Goal: Use online tool/utility: Utilize a website feature to perform a specific function

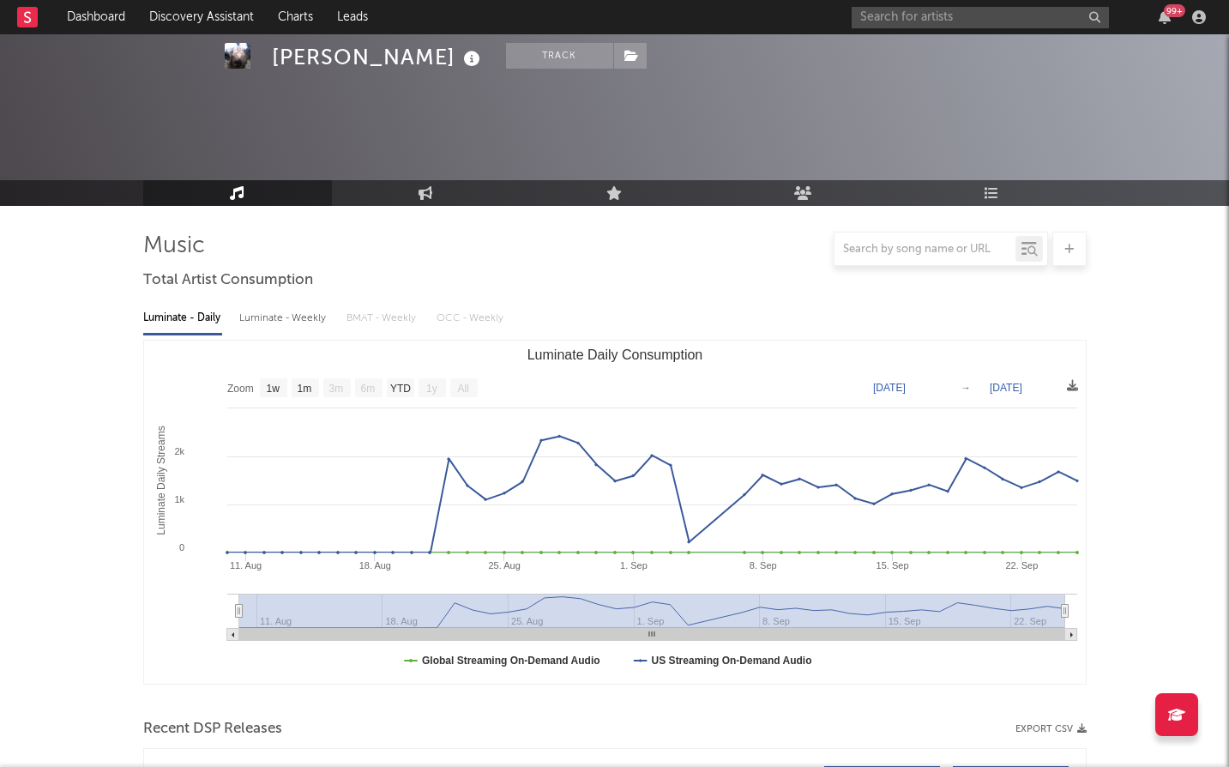
select select "1w"
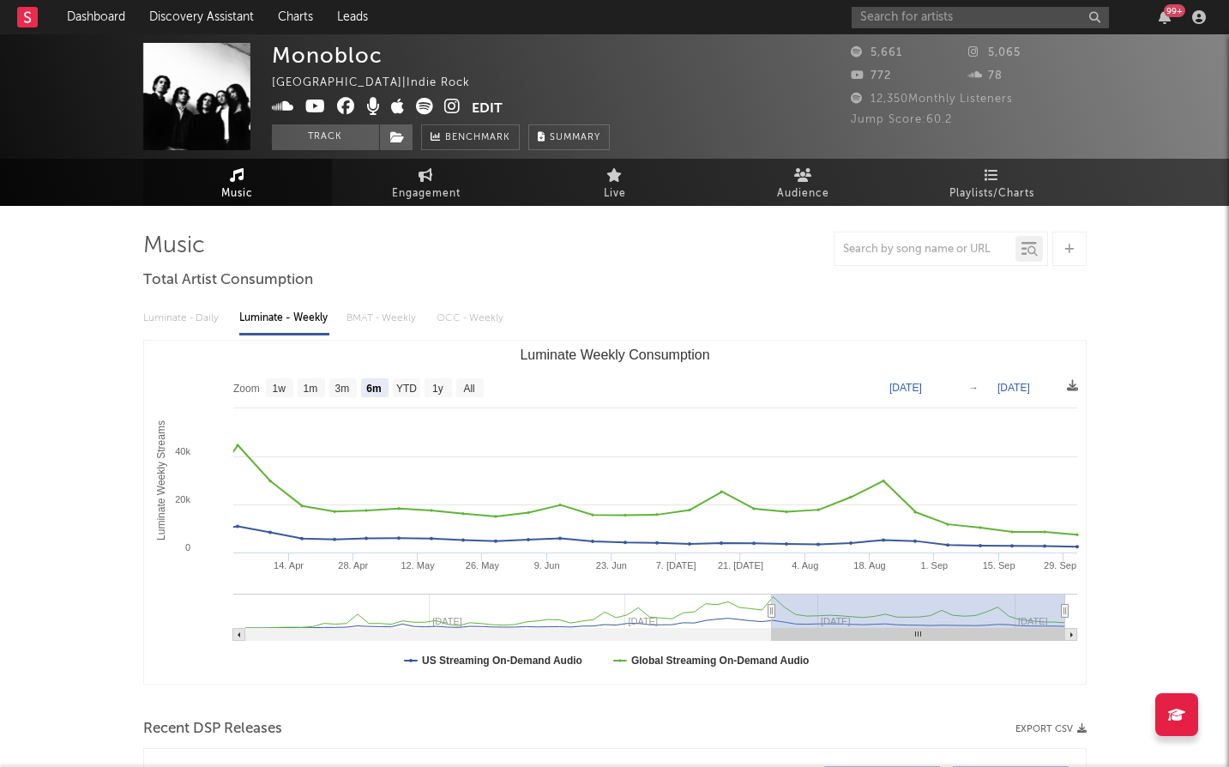
select select "6m"
click at [180, 9] on link "Discovery Assistant" at bounding box center [201, 17] width 129 height 34
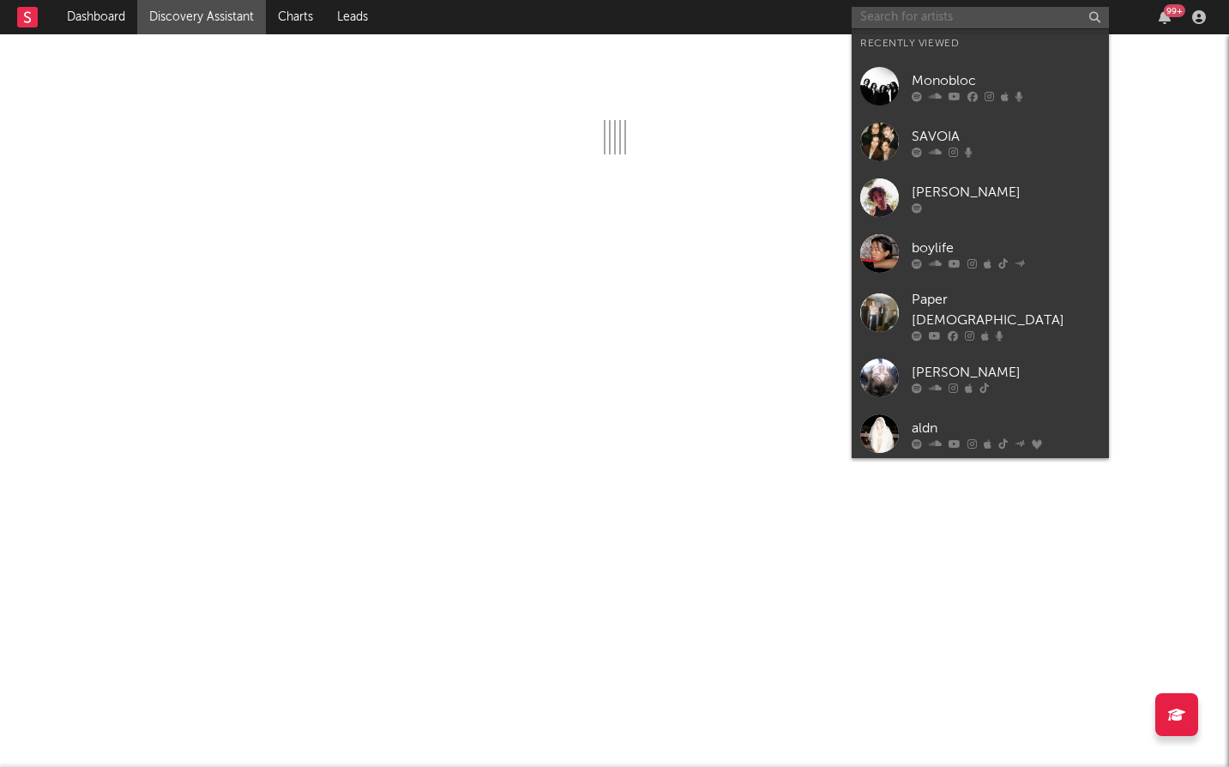
click at [919, 15] on input "text" at bounding box center [980, 17] width 257 height 21
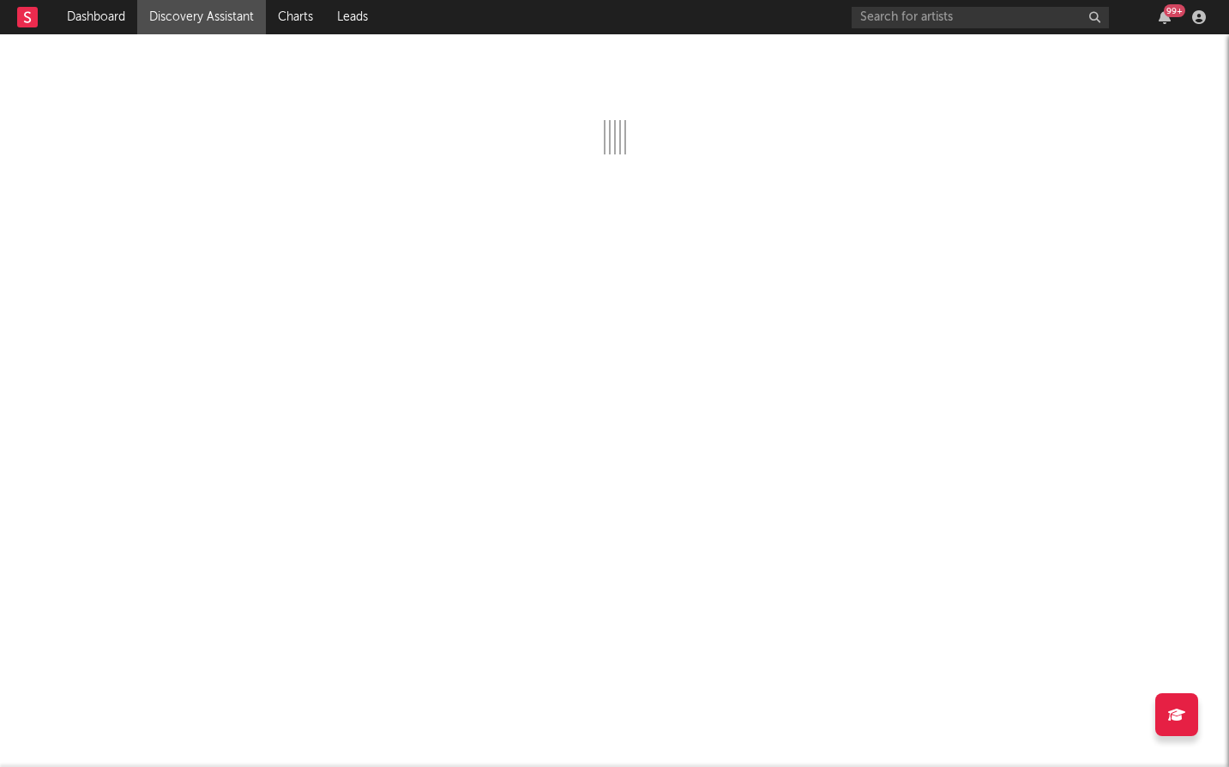
click at [242, 12] on link "Discovery Assistant" at bounding box center [201, 17] width 129 height 34
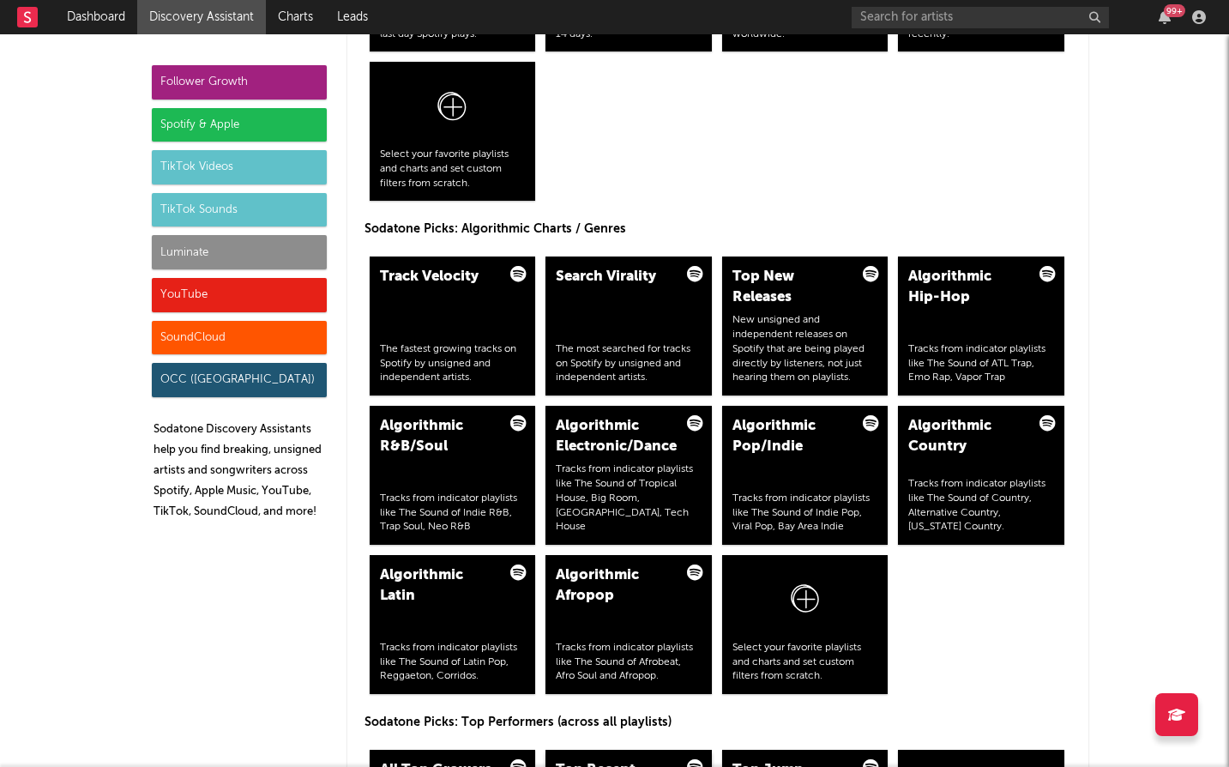
scroll to position [1965, 0]
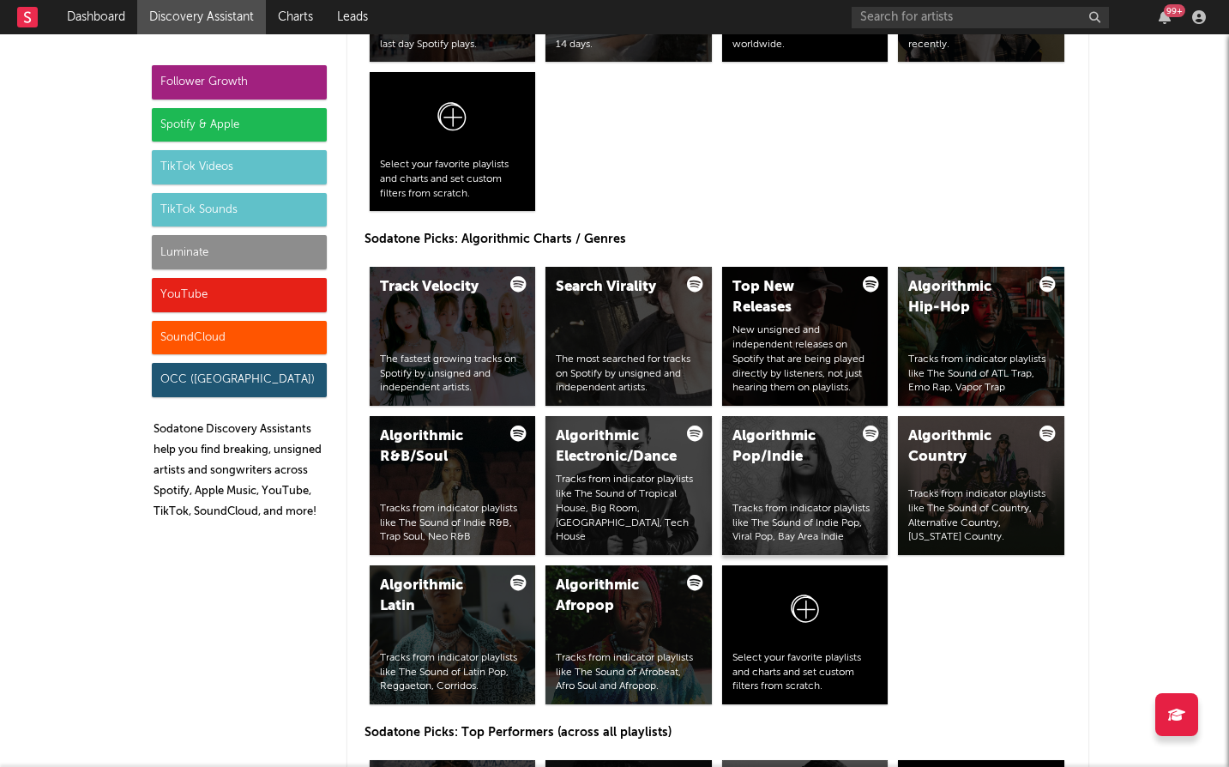
click at [773, 456] on div "Algorithmic Pop/Indie" at bounding box center [791, 446] width 117 height 41
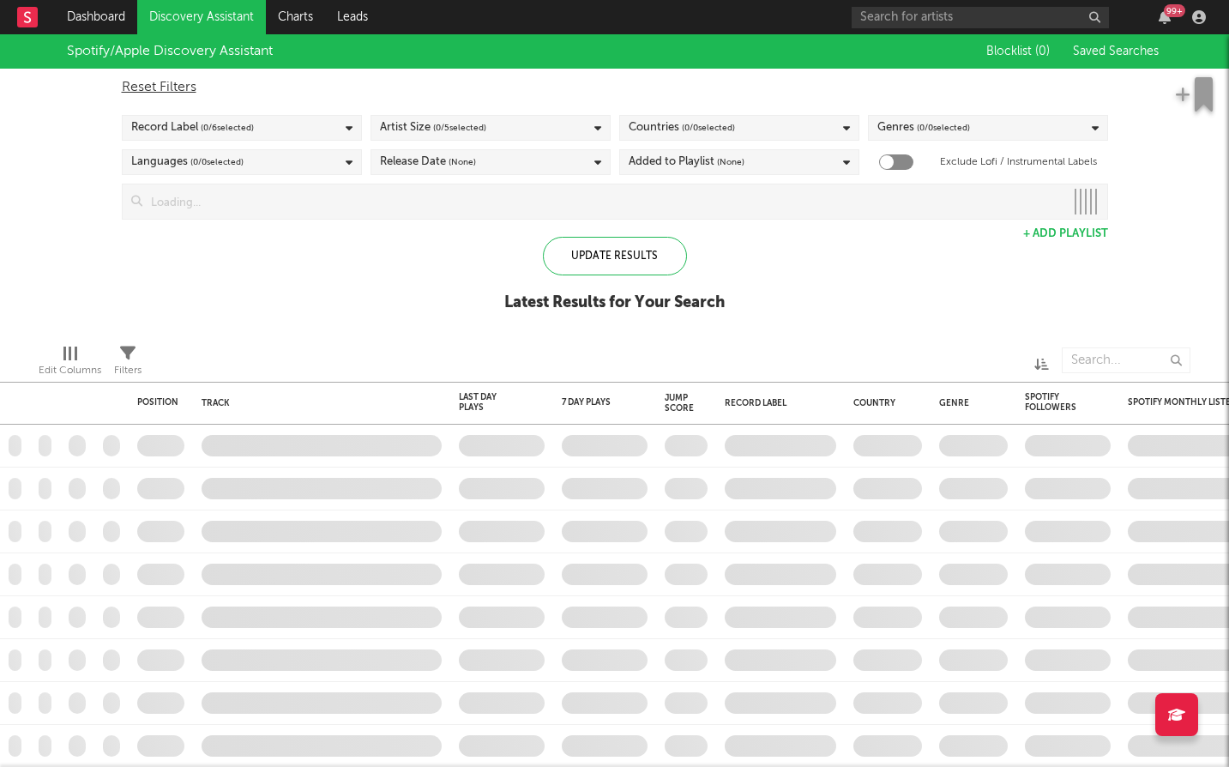
click at [749, 206] on input at bounding box center [603, 201] width 922 height 34
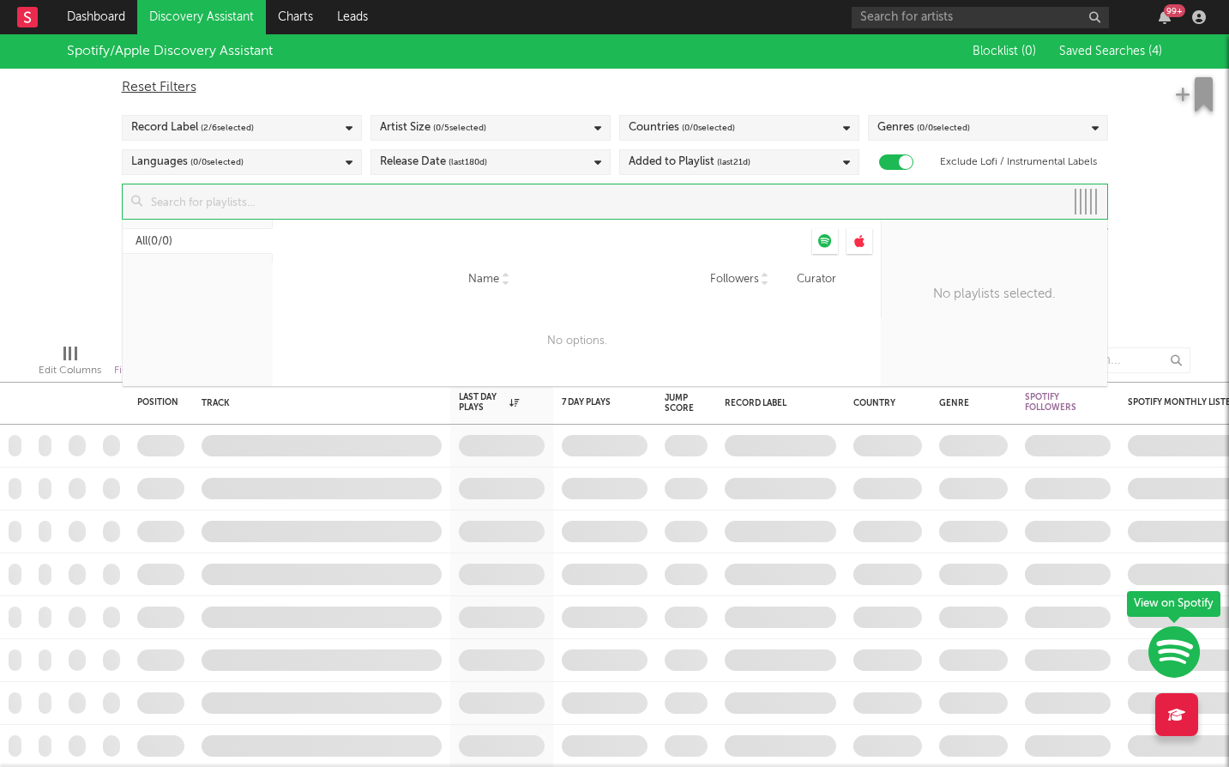
checkbox input "true"
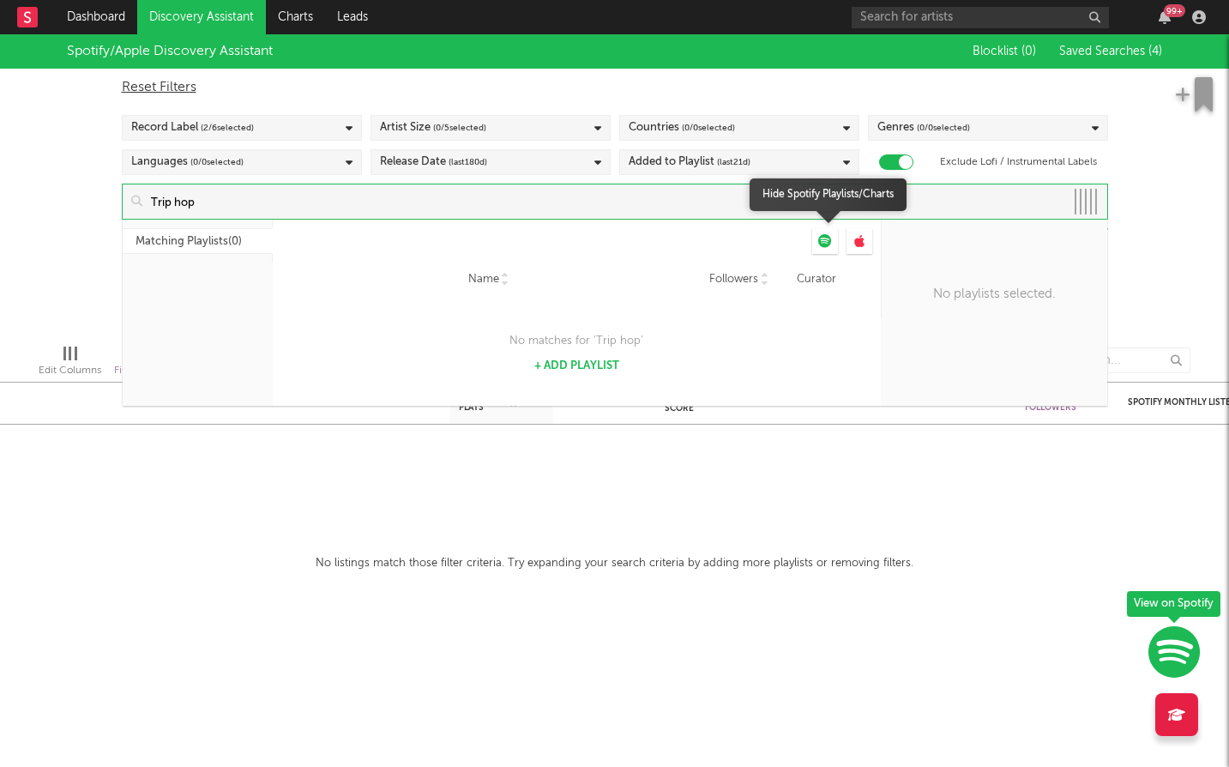
click at [830, 252] on div at bounding box center [825, 241] width 26 height 26
click at [715, 214] on input "Trip hop" at bounding box center [603, 201] width 922 height 34
click at [825, 240] on icon at bounding box center [825, 241] width 14 height 14
click at [725, 202] on input "Trip hop" at bounding box center [603, 201] width 922 height 34
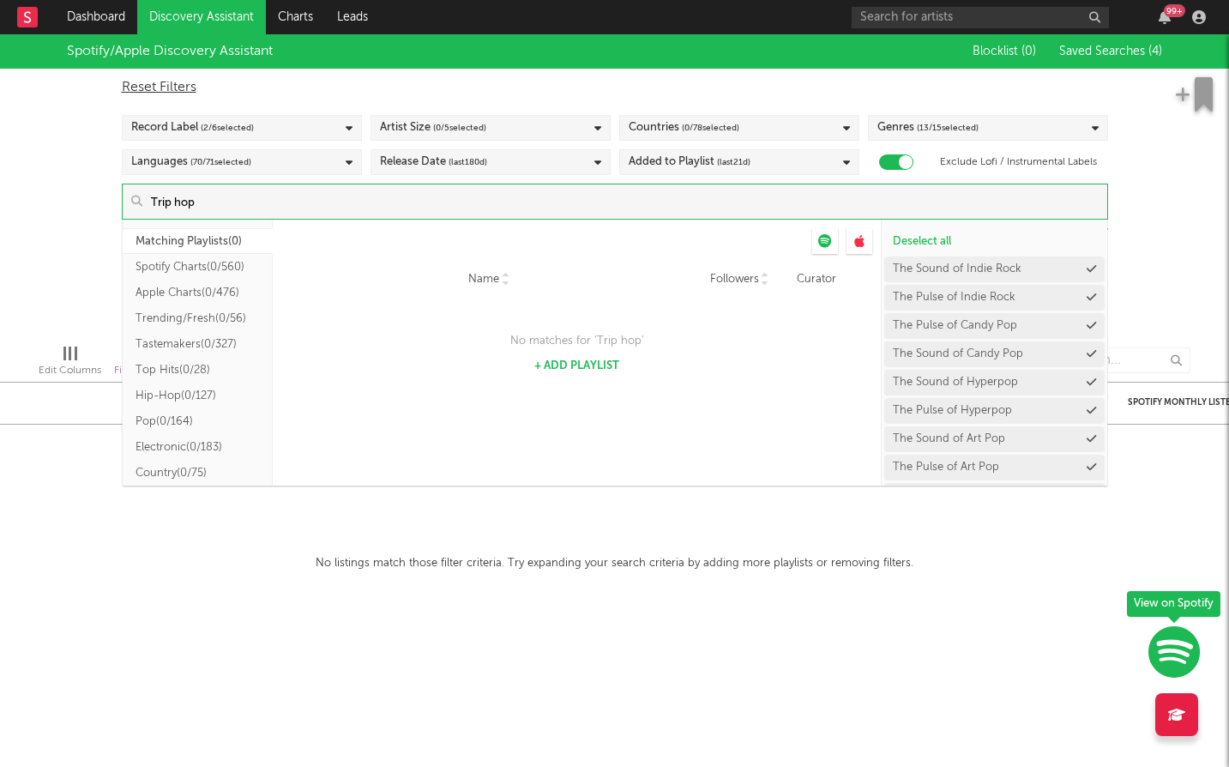
click at [259, 212] on input "Trip hop" at bounding box center [624, 201] width 965 height 34
click at [166, 196] on input "Dee dive: Trip Hot" at bounding box center [624, 201] width 965 height 34
click at [167, 196] on input "Dee dive: Trip Hot" at bounding box center [624, 201] width 965 height 34
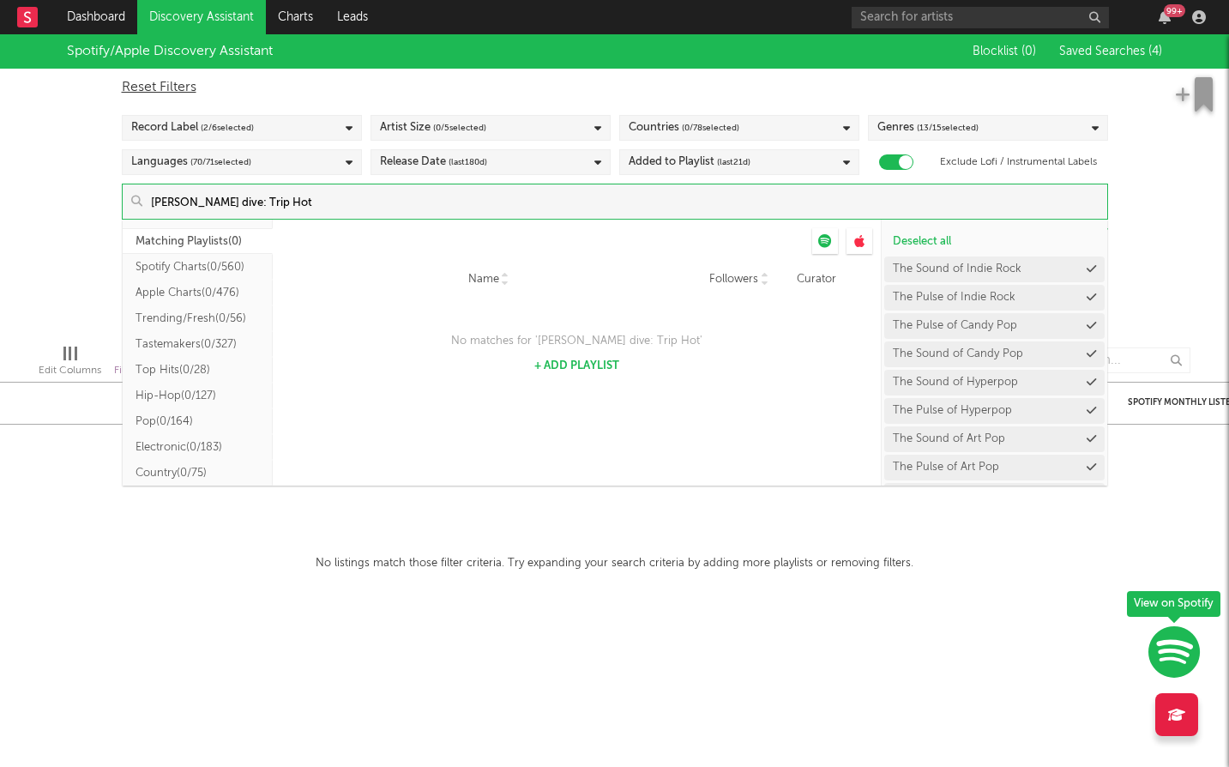
click at [167, 196] on input "Dee dive: Trip Hot" at bounding box center [624, 201] width 965 height 34
click at [296, 204] on input "Deep dive: Trip Hot" at bounding box center [624, 201] width 965 height 34
click at [238, 204] on input "Deep dive: Trip Hot" at bounding box center [624, 201] width 965 height 34
click at [188, 204] on input "Deep dive: Triot" at bounding box center [624, 201] width 965 height 34
click at [281, 208] on input "Deep Dive: Triot" at bounding box center [624, 201] width 965 height 34
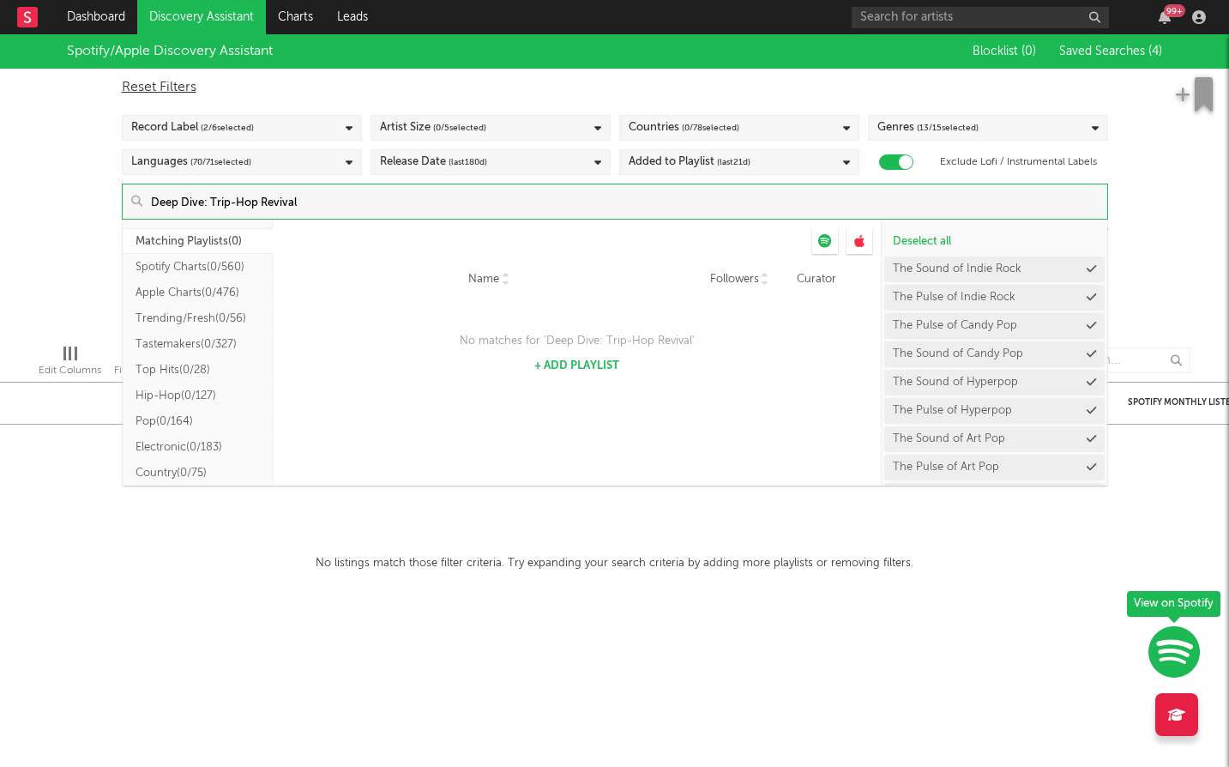
type input "Deep Dive: Trip-Hop Revival"
click at [563, 365] on button "+ Add Playlist" at bounding box center [576, 365] width 85 height 11
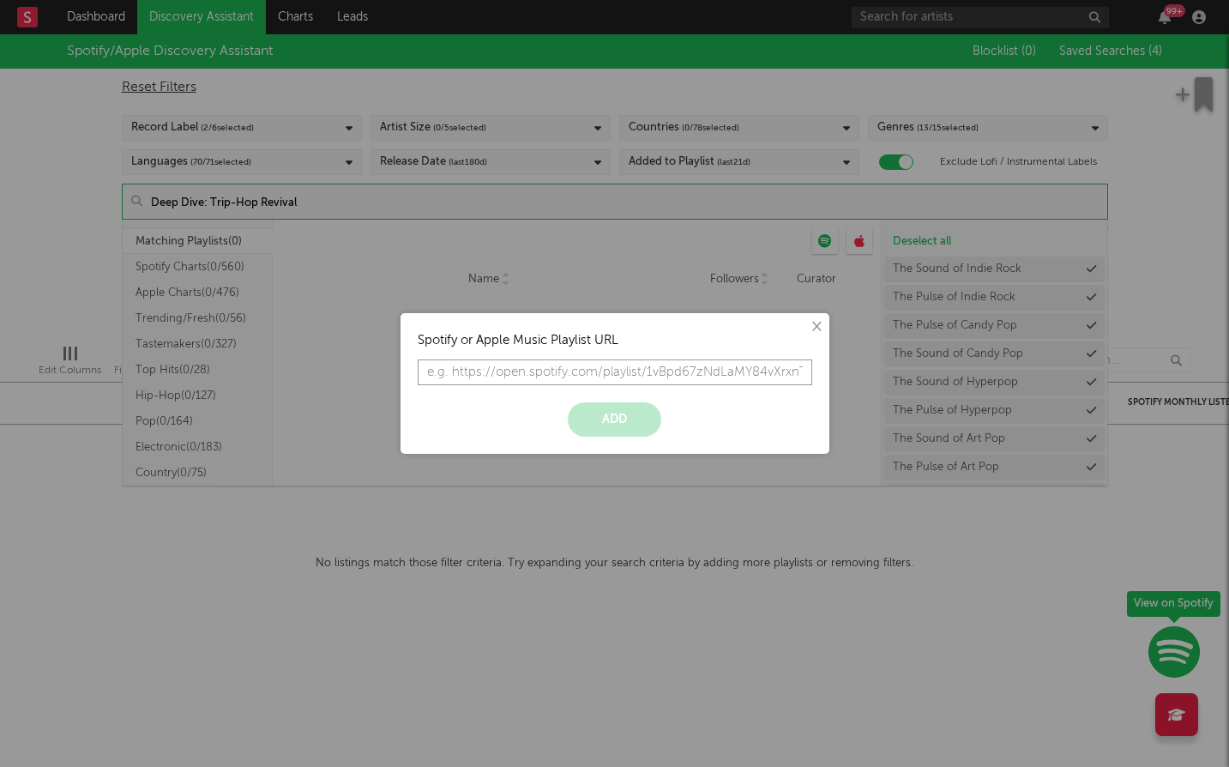
paste input "https://open.spotify.com/playlist/37i9dQZF1DX0nXgf9G5C41?si=b686d47a20bf451f"
type input "https://open.spotify.com/playlist/37i9dQZF1DX0nXgf9G5C41?si=b686d47a20bf451f"
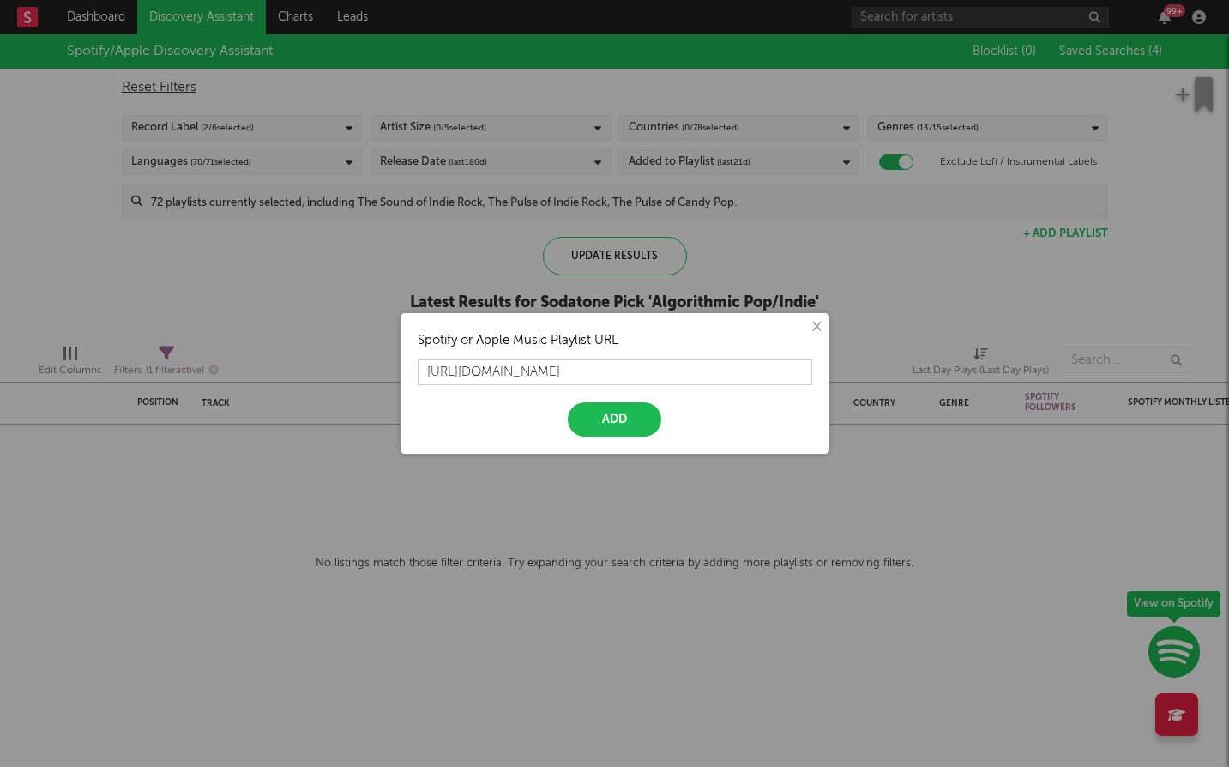
click at [604, 417] on button "Add" at bounding box center [615, 419] width 94 height 34
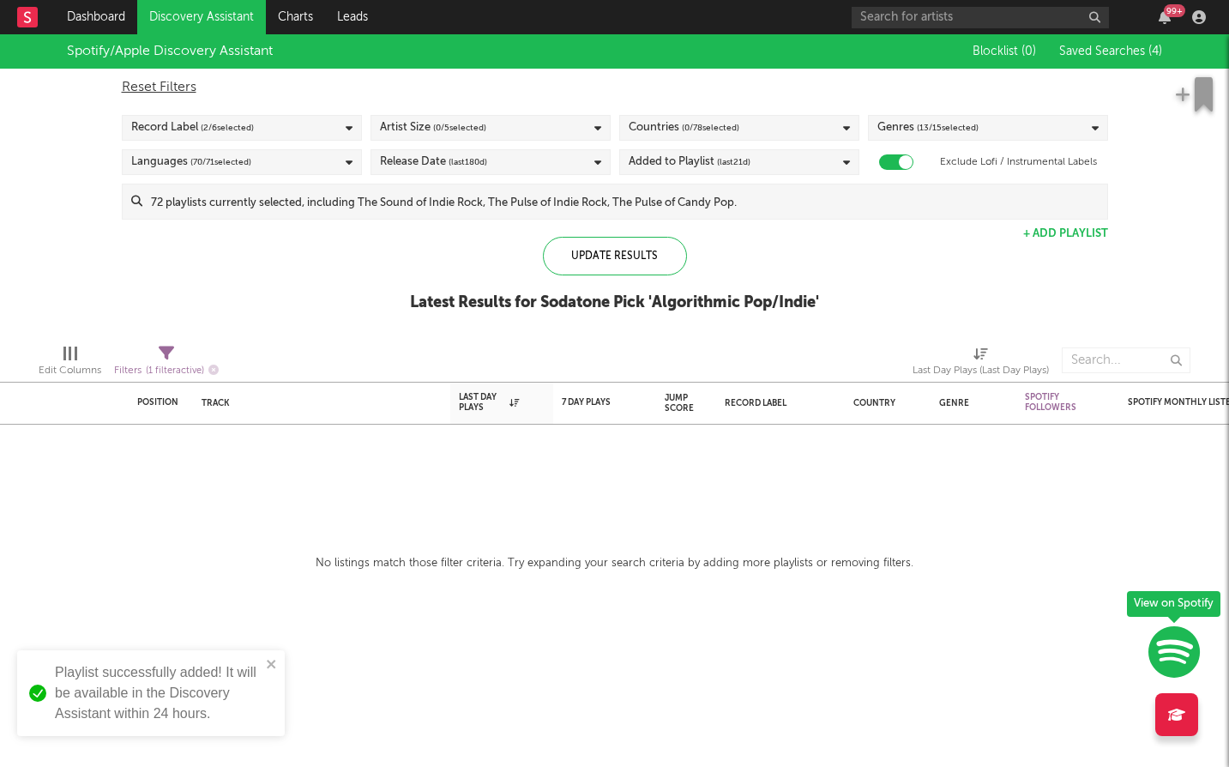
click at [786, 211] on input at bounding box center [624, 201] width 965 height 34
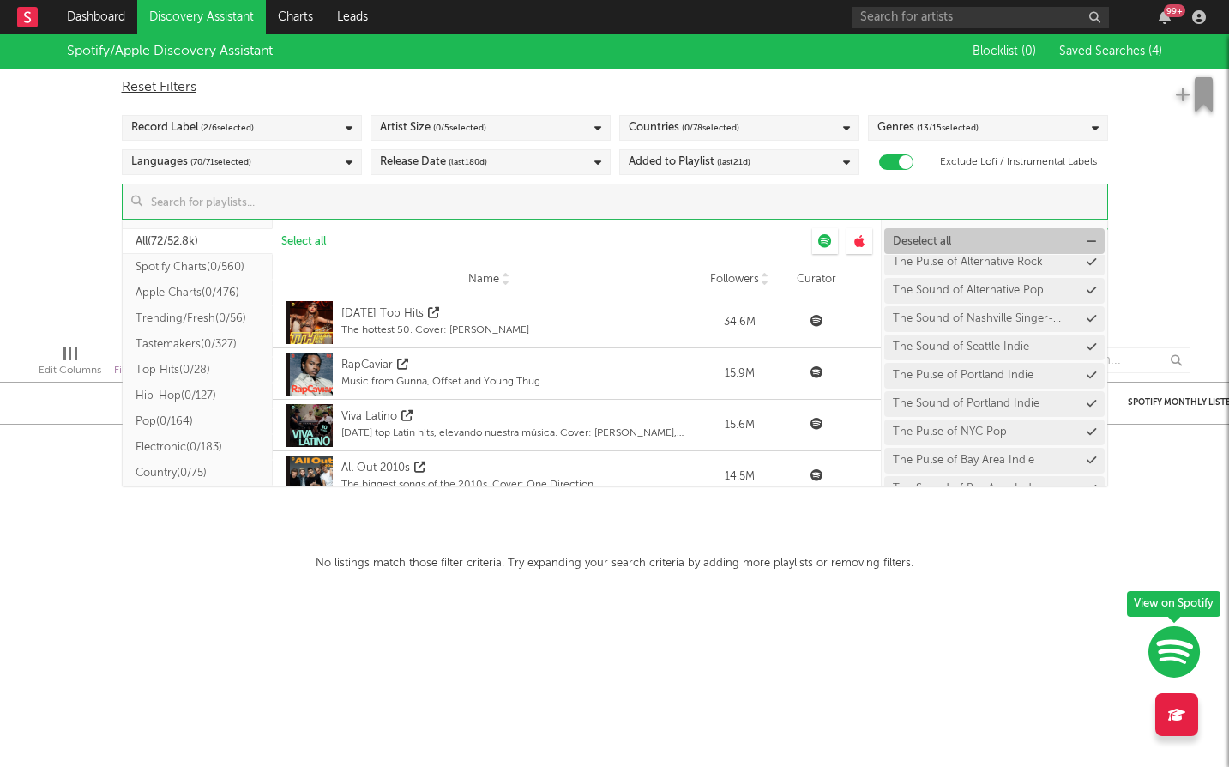
scroll to position [757, 0]
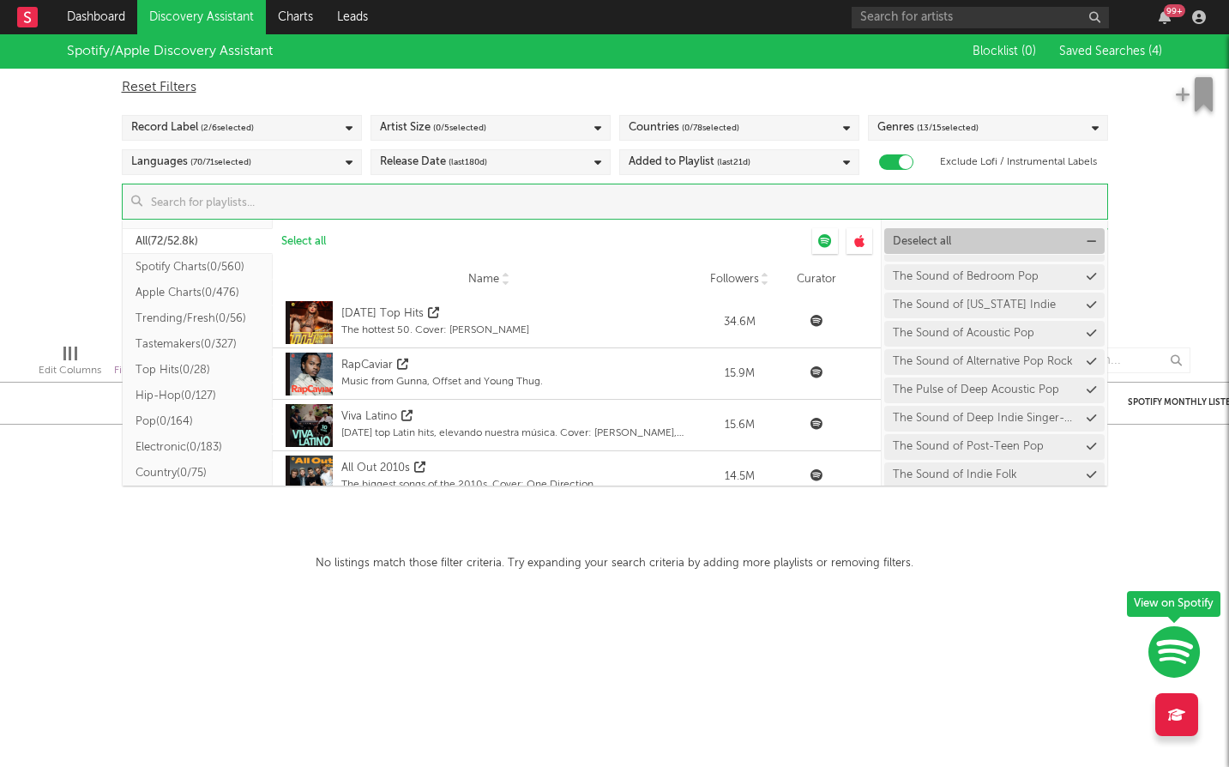
click at [936, 236] on span "Deselect all" at bounding box center [922, 241] width 58 height 11
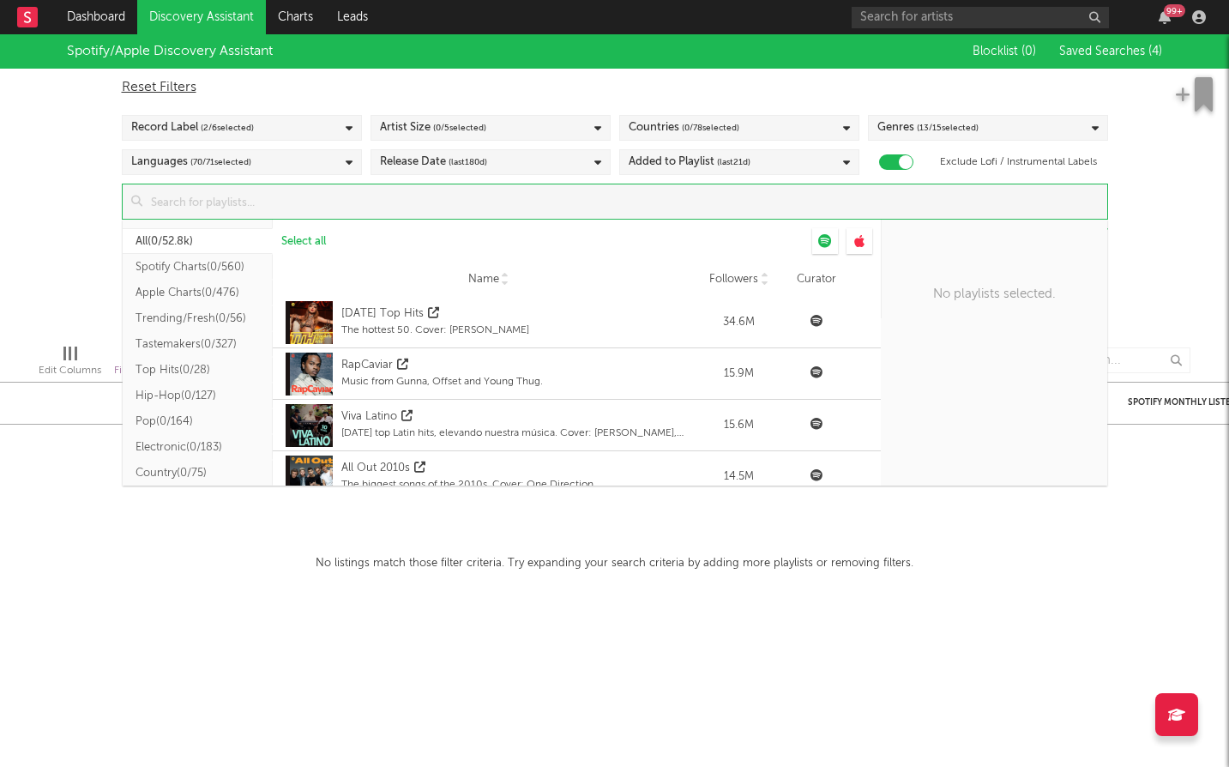
click at [764, 209] on input at bounding box center [624, 201] width 965 height 34
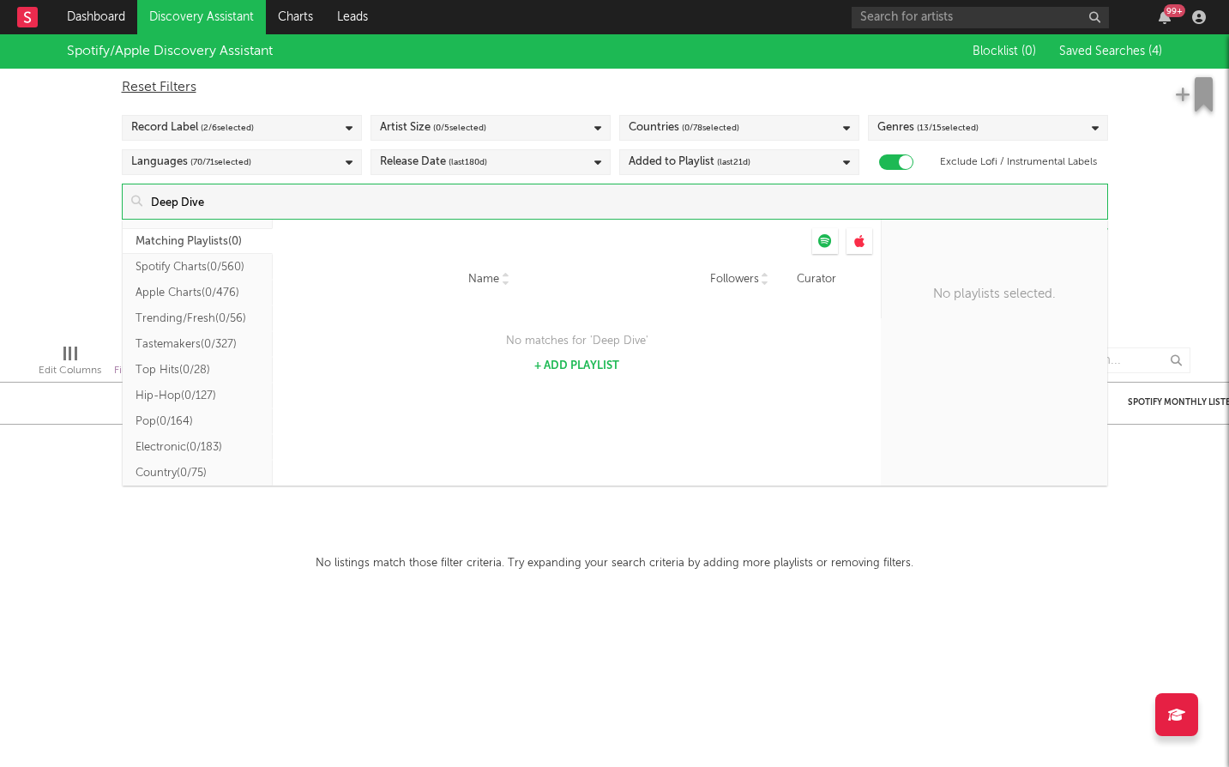
click at [588, 367] on button "+ Add Playlist" at bounding box center [576, 365] width 85 height 11
type input "Deep Dive"
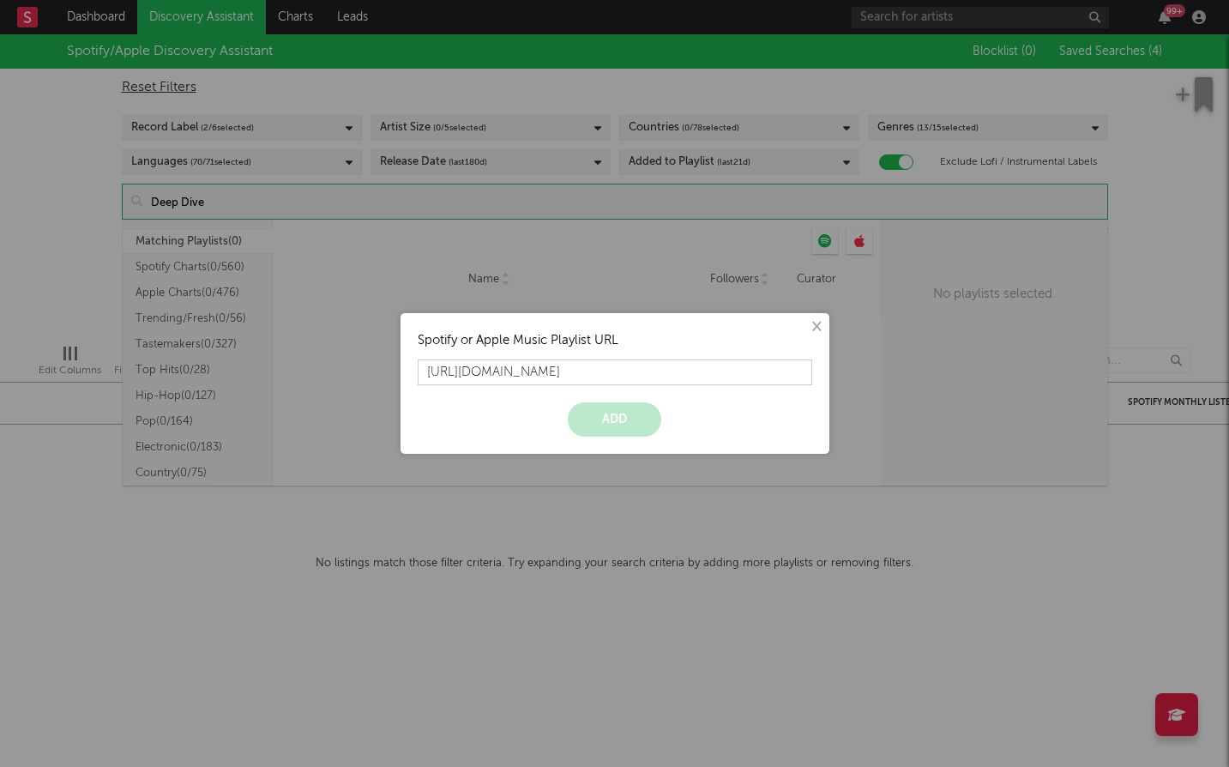
scroll to position [0, 109]
type input "https://open.spotify.com/playlist/37i9dQZF1DX0nXgf9G5C41?si=b686d47a20bf451f"
click at [568, 402] on button "Add" at bounding box center [615, 419] width 94 height 34
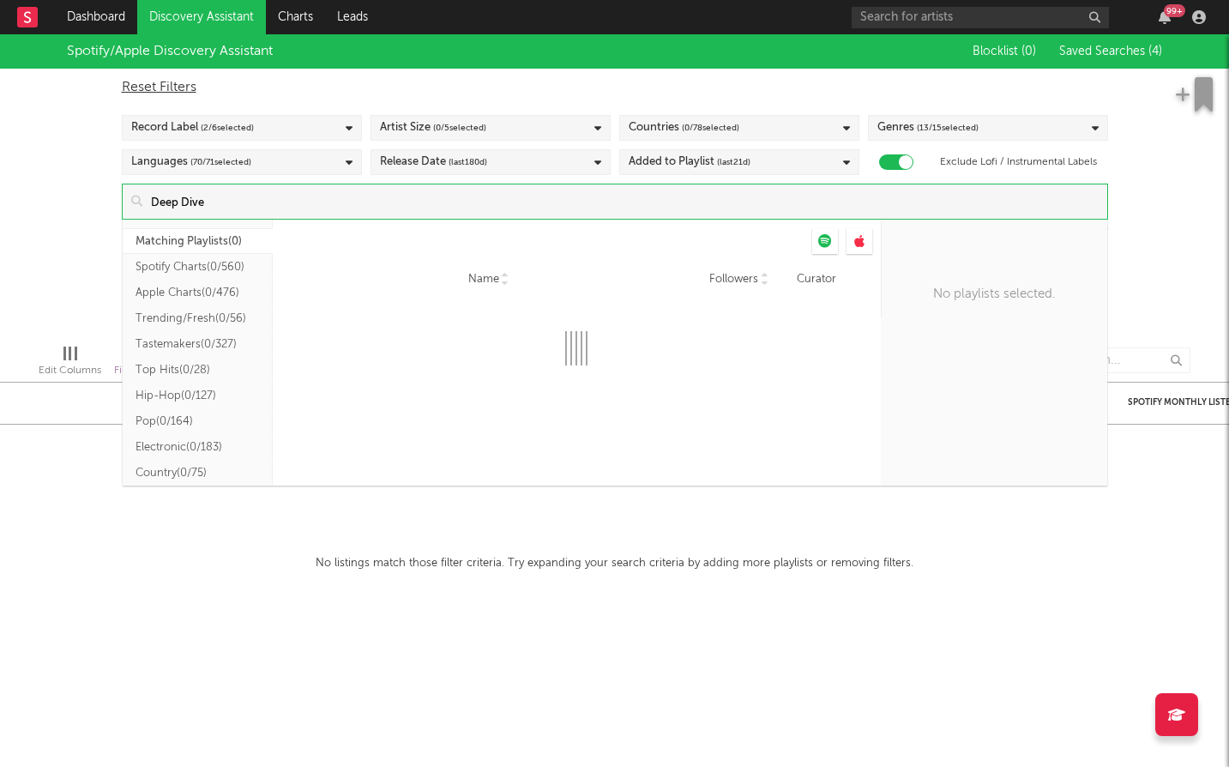
scroll to position [0, 0]
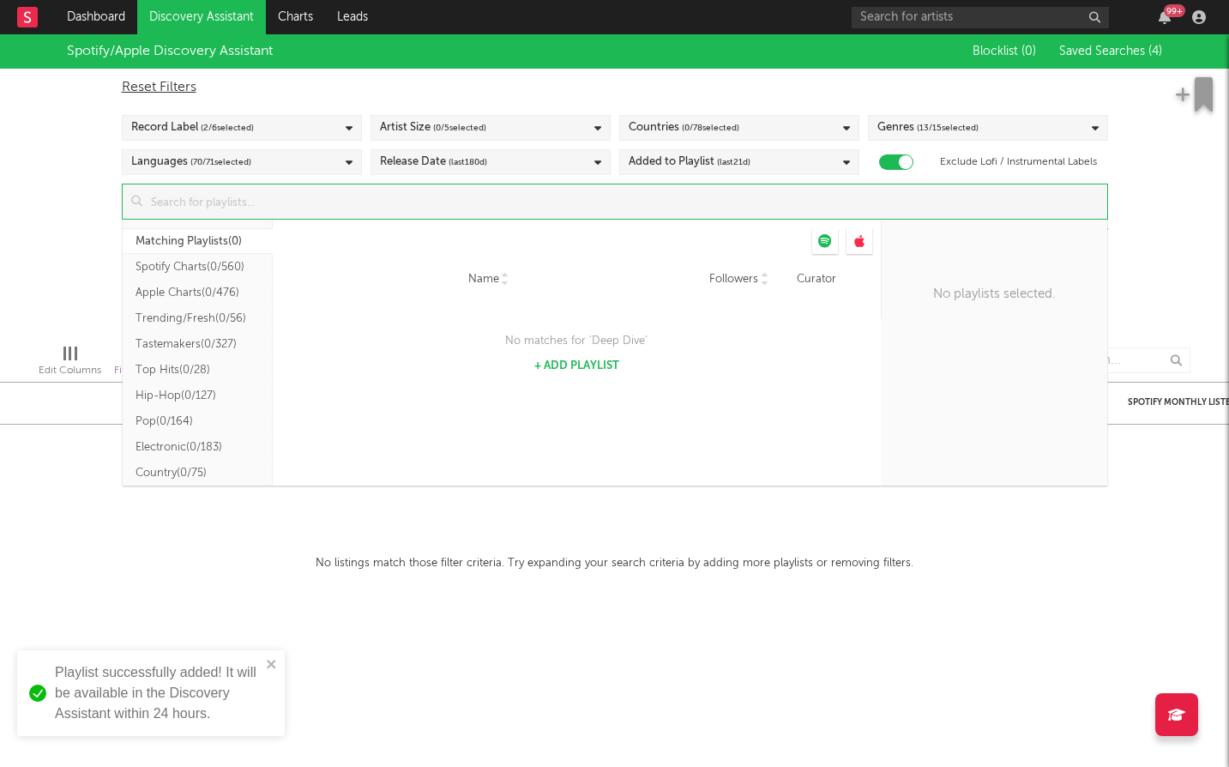
click at [1166, 187] on div "Spotify/Apple Discovery Assistant Blocklist ( 0 ) Saved Searches ( 4 ) Reset Fi…" at bounding box center [614, 182] width 1229 height 296
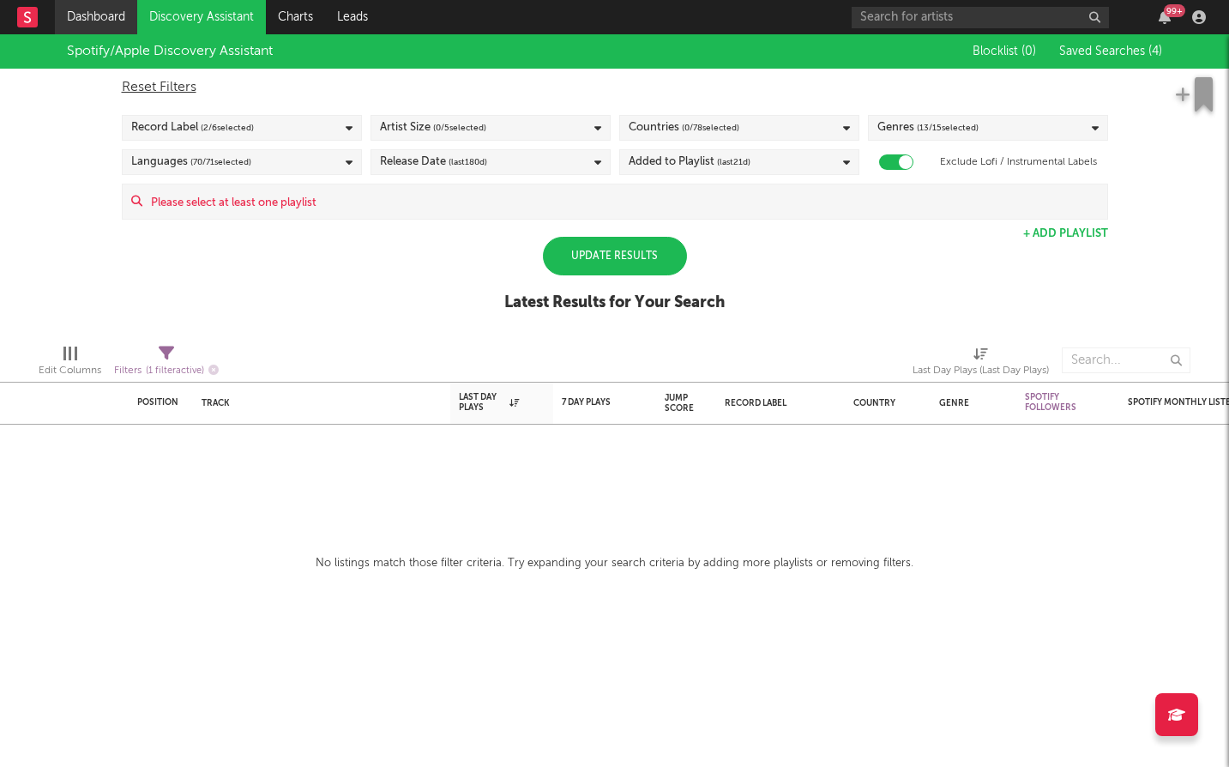
click at [93, 11] on link "Dashboard" at bounding box center [96, 17] width 82 height 34
